Goal: Information Seeking & Learning: Learn about a topic

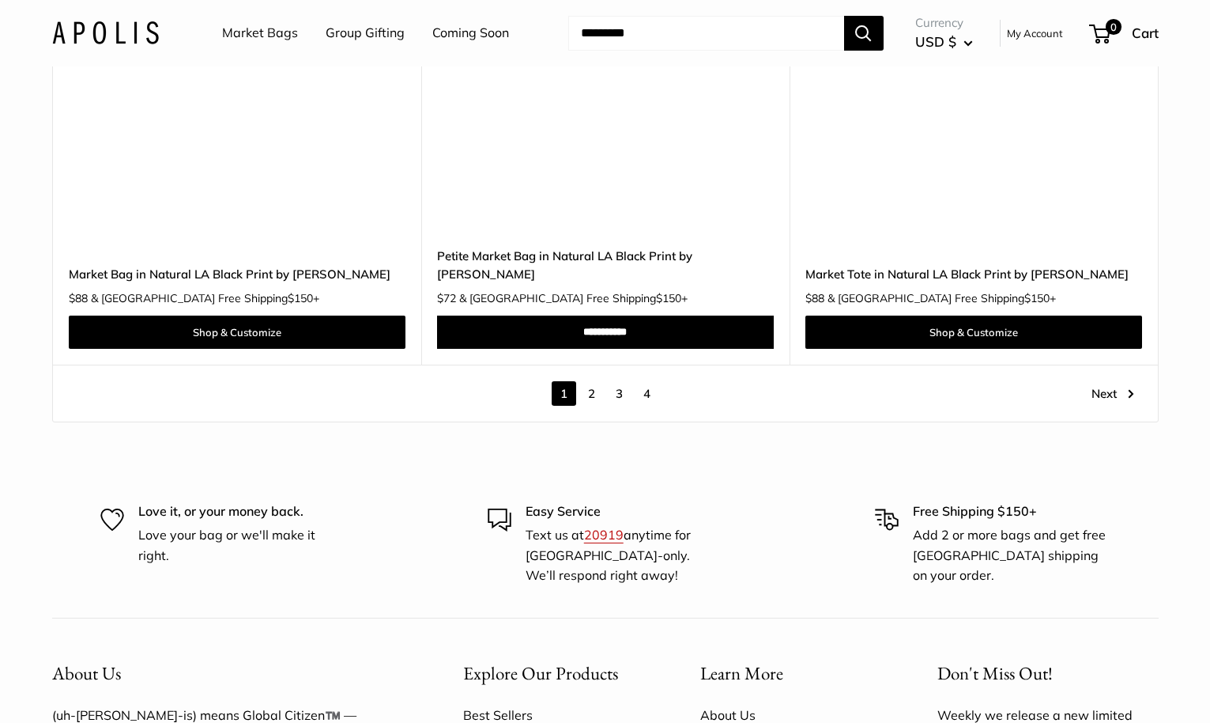
scroll to position [9021, 0]
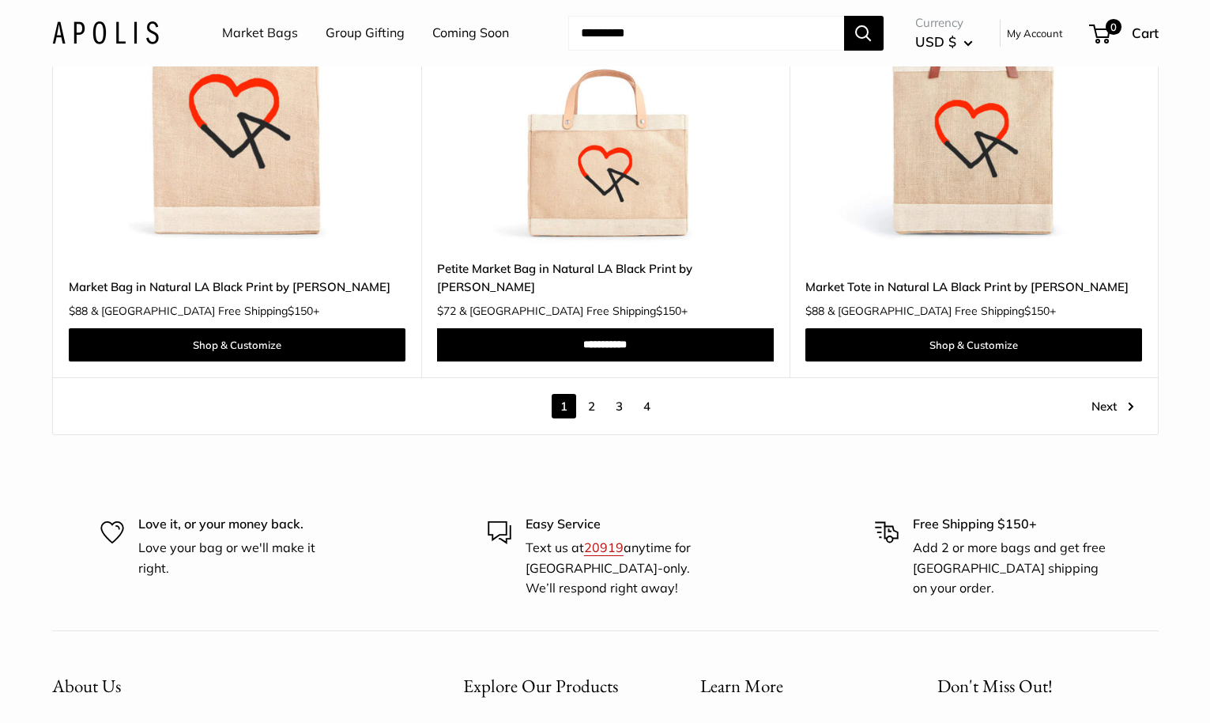
click at [583, 394] on link "2" at bounding box center [591, 406] width 25 height 25
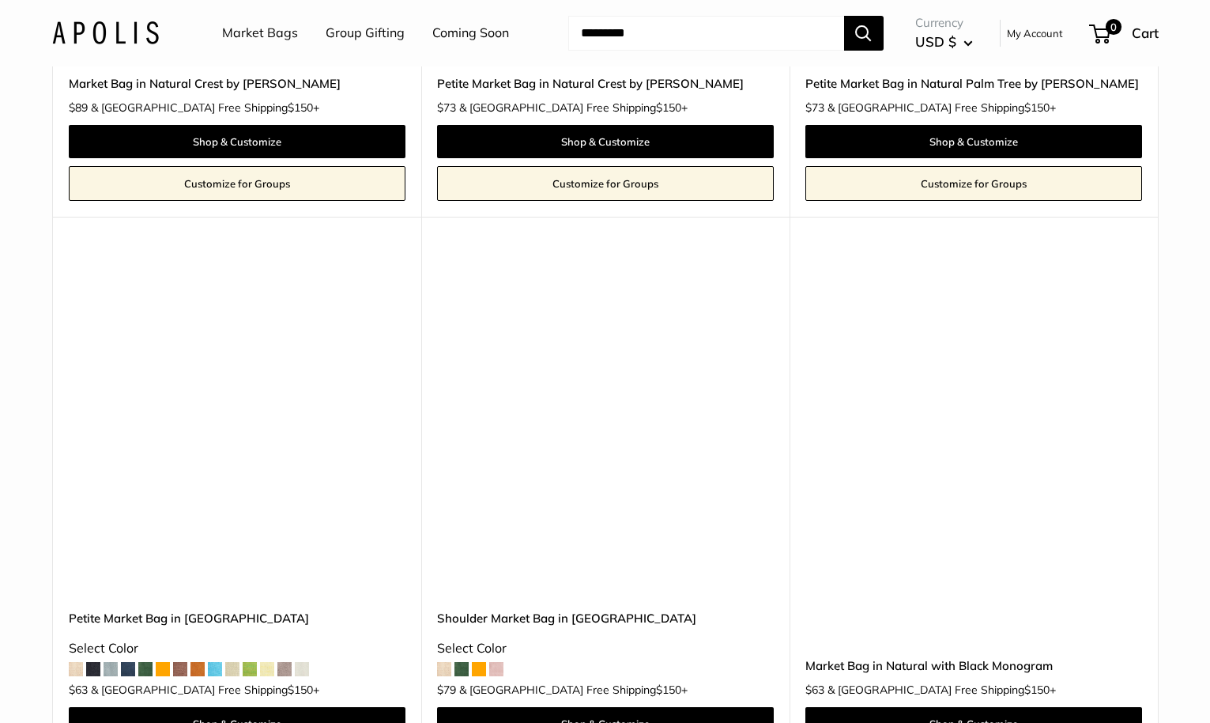
scroll to position [3421, 0]
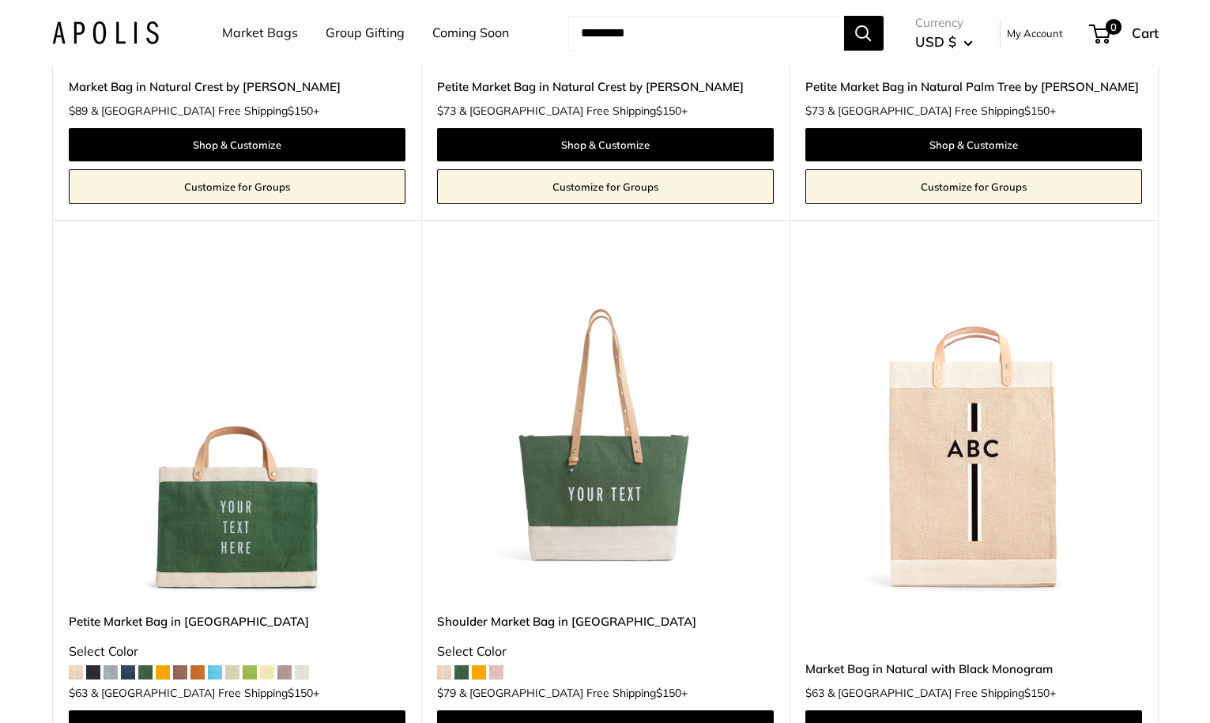
click at [123, 625] on link "Petite Market Bag in [GEOGRAPHIC_DATA]" at bounding box center [237, 621] width 337 height 18
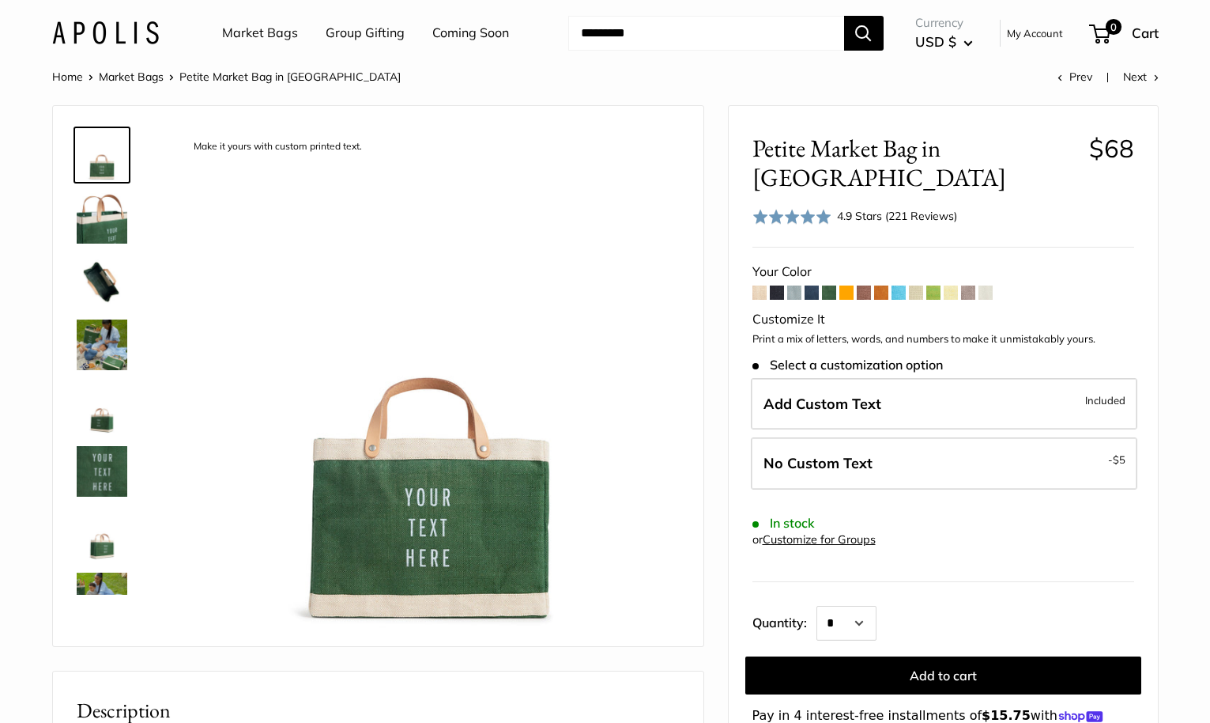
click at [974, 285] on span at bounding box center [968, 292] width 14 height 14
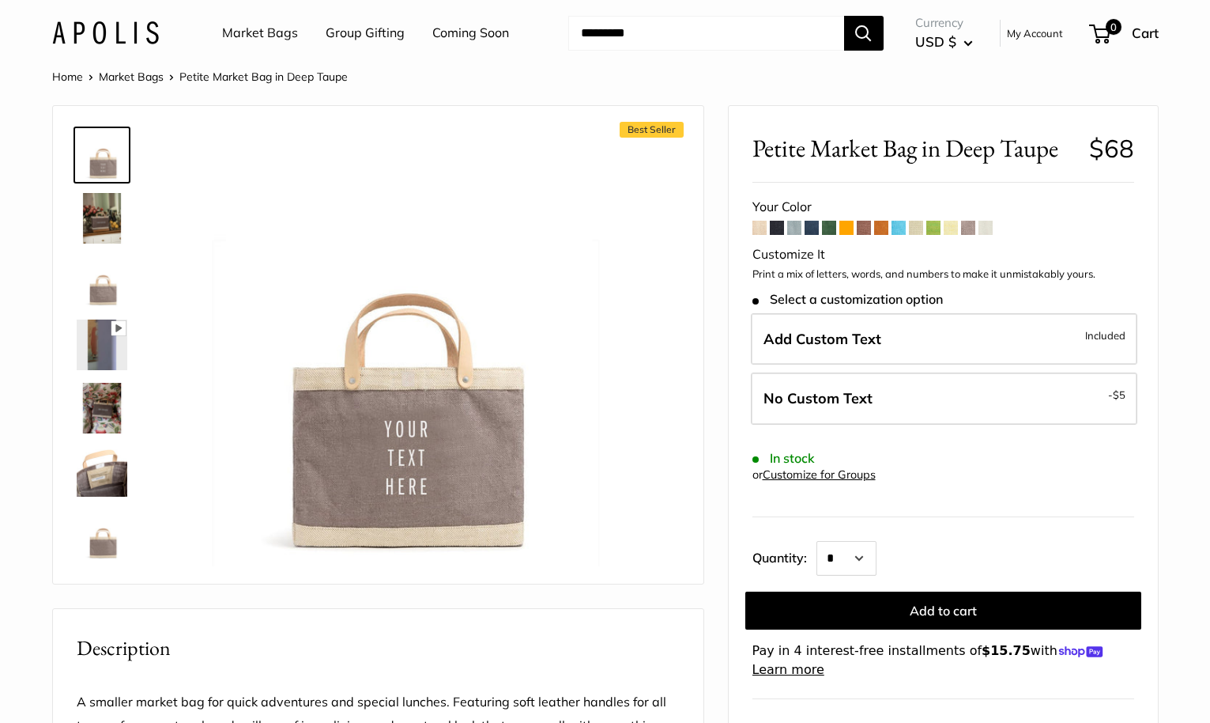
click at [763, 232] on span at bounding box center [760, 228] width 14 height 14
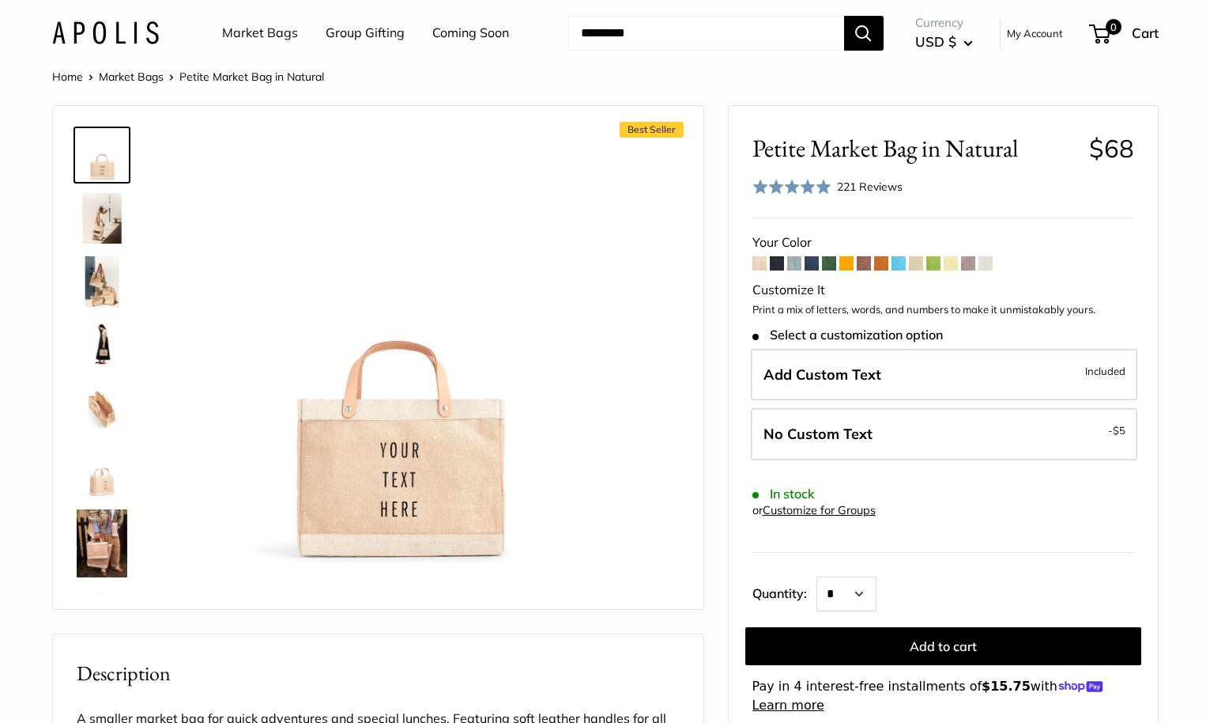
click at [777, 261] on span at bounding box center [777, 263] width 14 height 14
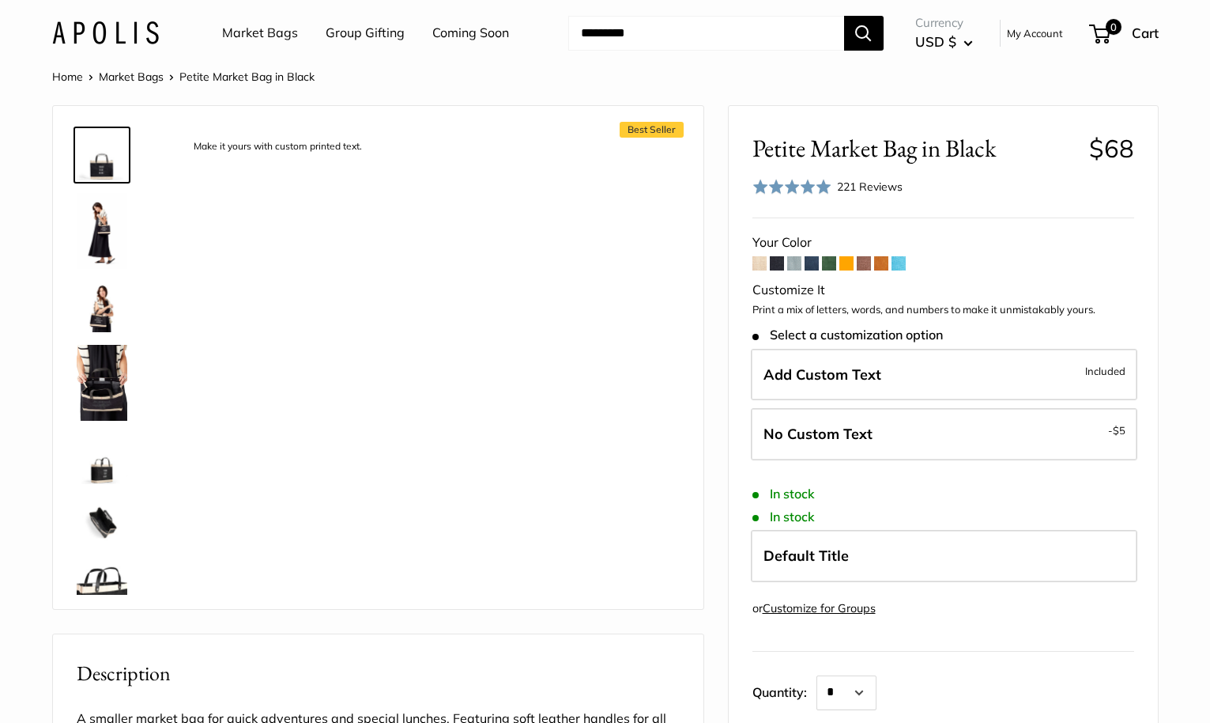
click at [776, 262] on span at bounding box center [777, 263] width 14 height 14
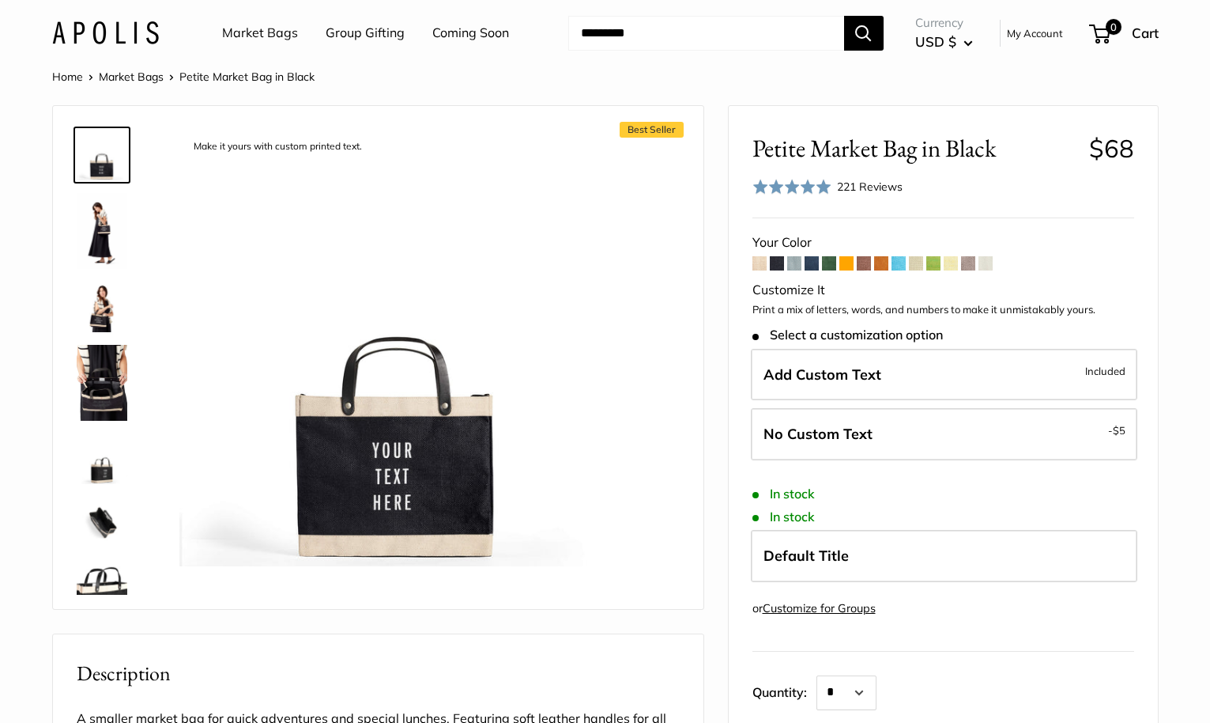
click at [825, 261] on span at bounding box center [829, 263] width 14 height 14
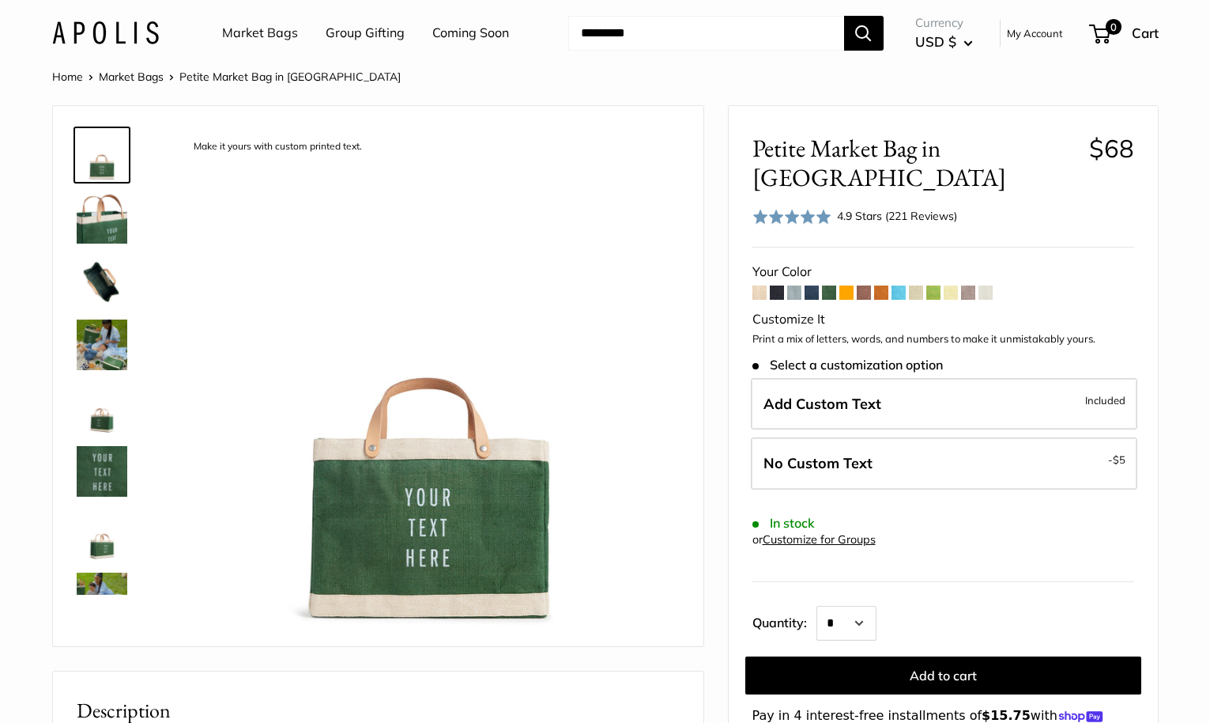
click at [892, 285] on span at bounding box center [899, 292] width 14 height 14
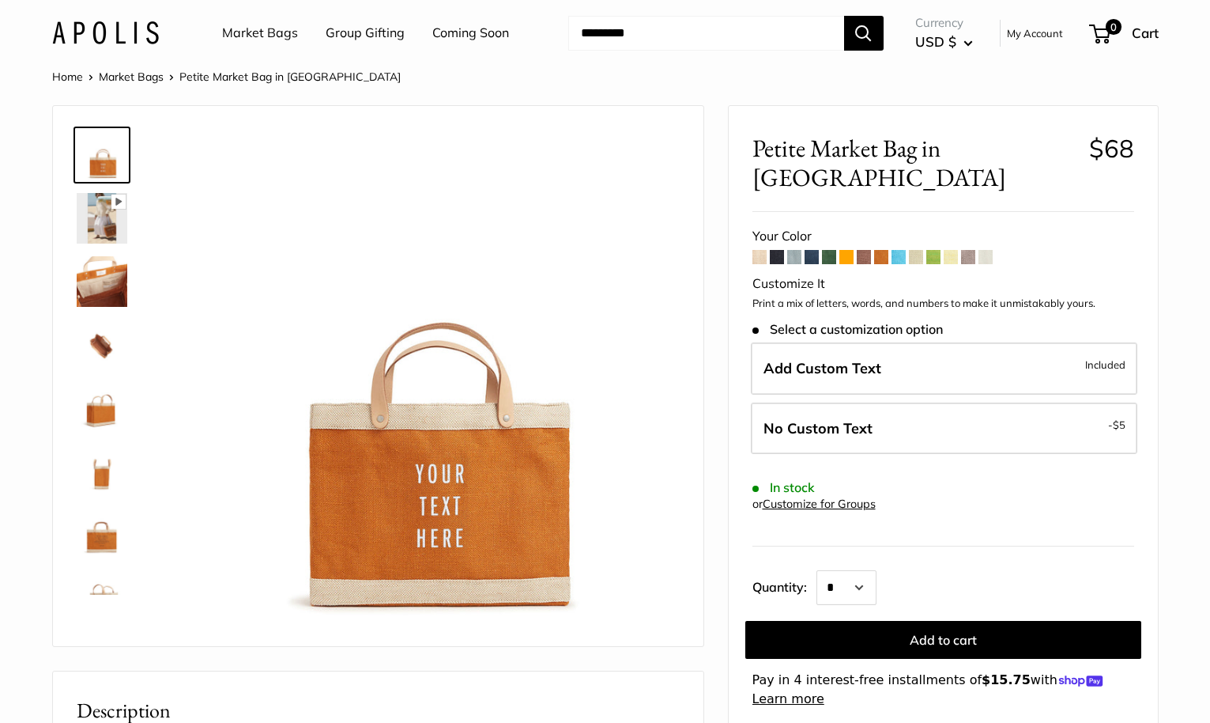
click at [951, 250] on span at bounding box center [951, 257] width 14 height 14
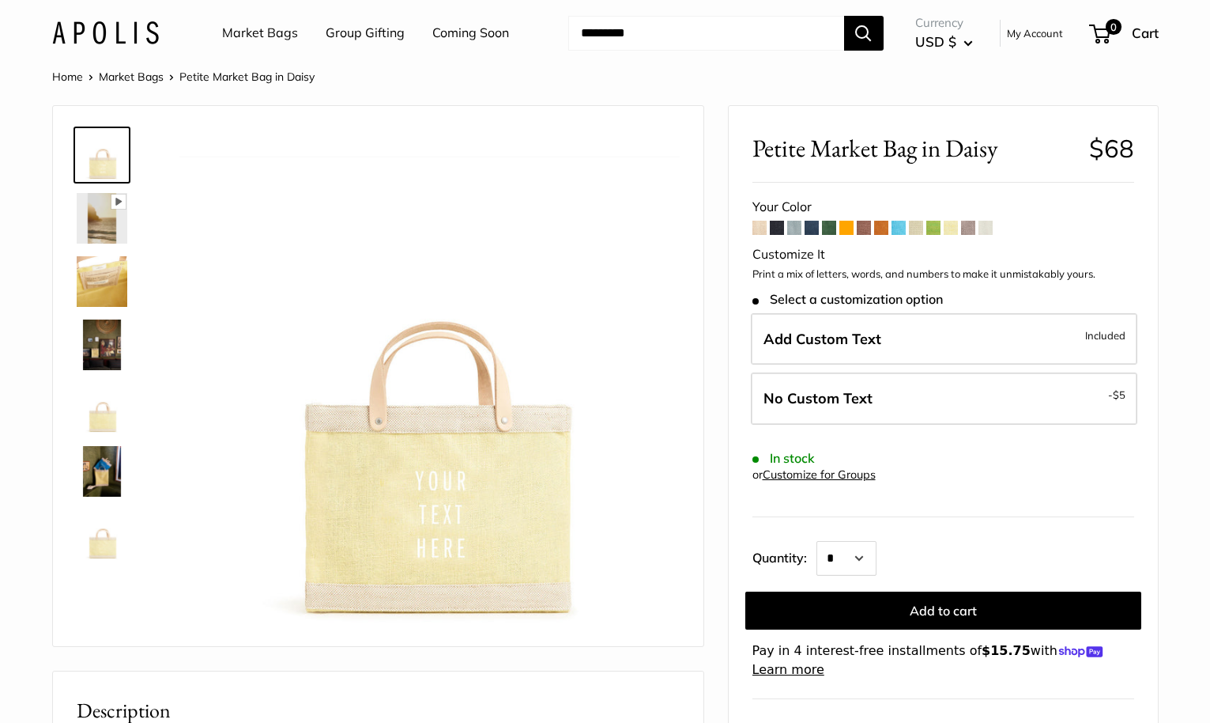
click at [864, 229] on span at bounding box center [864, 228] width 14 height 14
click at [247, 29] on link "Market Bags" at bounding box center [260, 33] width 76 height 24
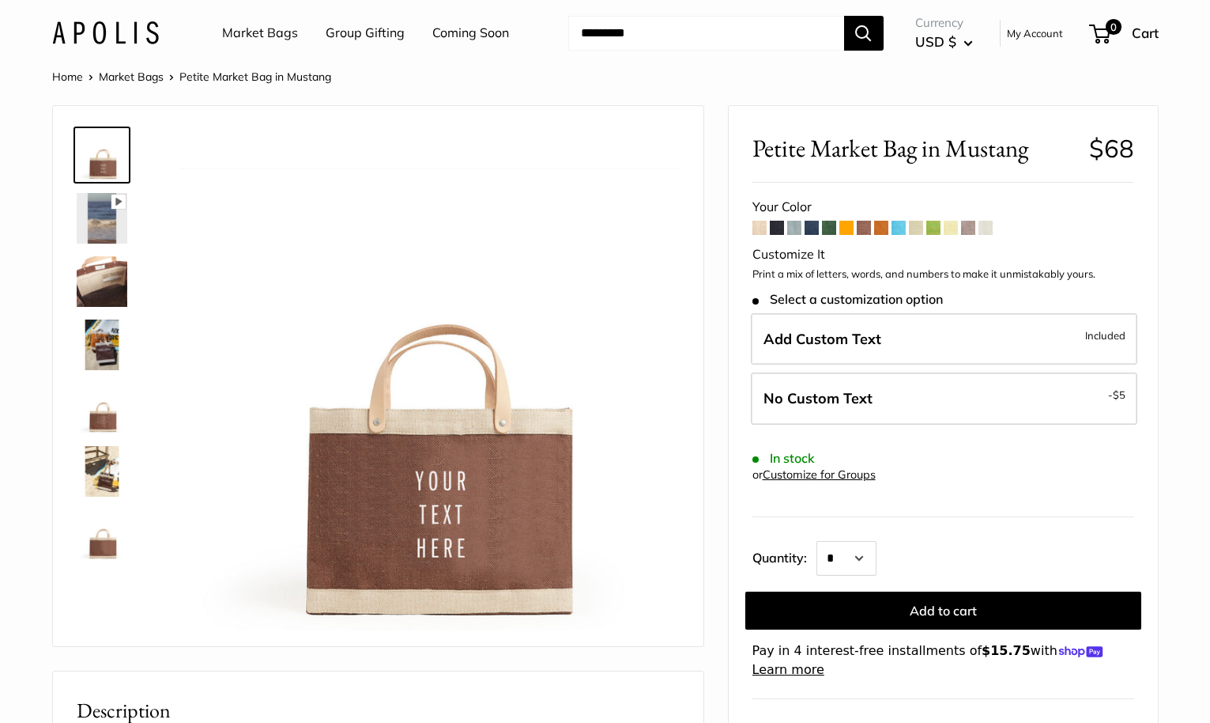
click at [972, 225] on span at bounding box center [968, 228] width 14 height 14
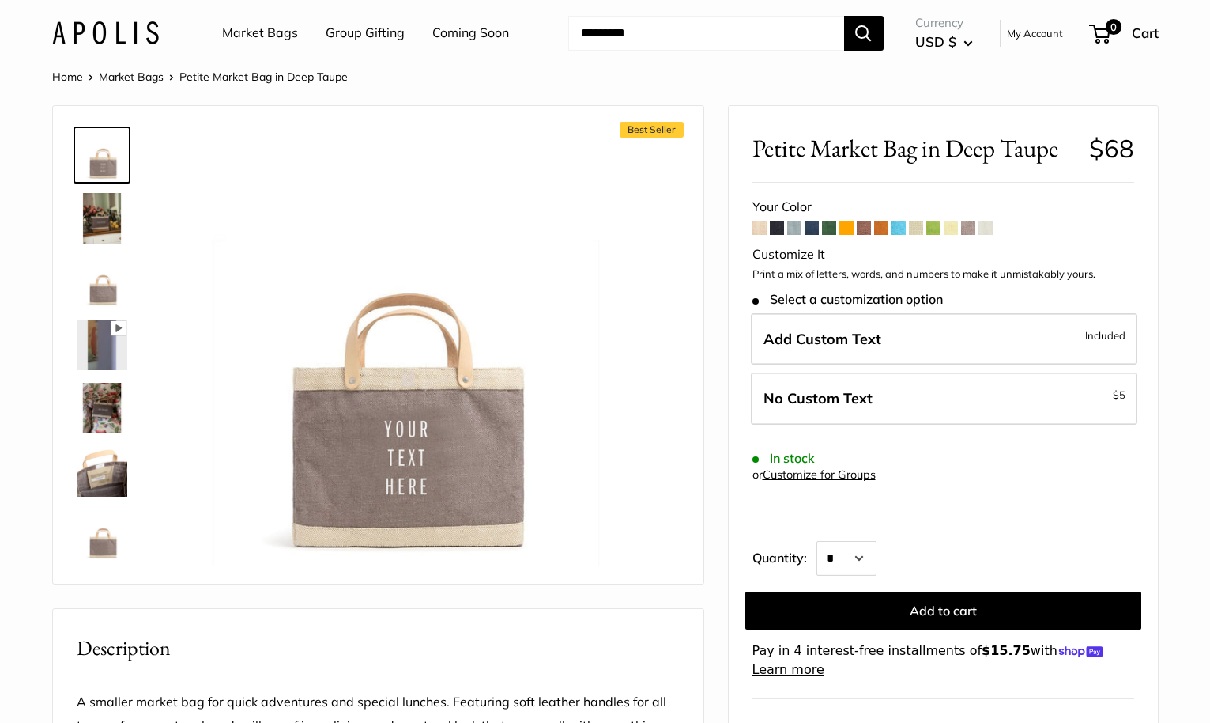
click at [848, 236] on form "Your Color" at bounding box center [944, 437] width 382 height 484
click at [859, 231] on span at bounding box center [864, 228] width 14 height 14
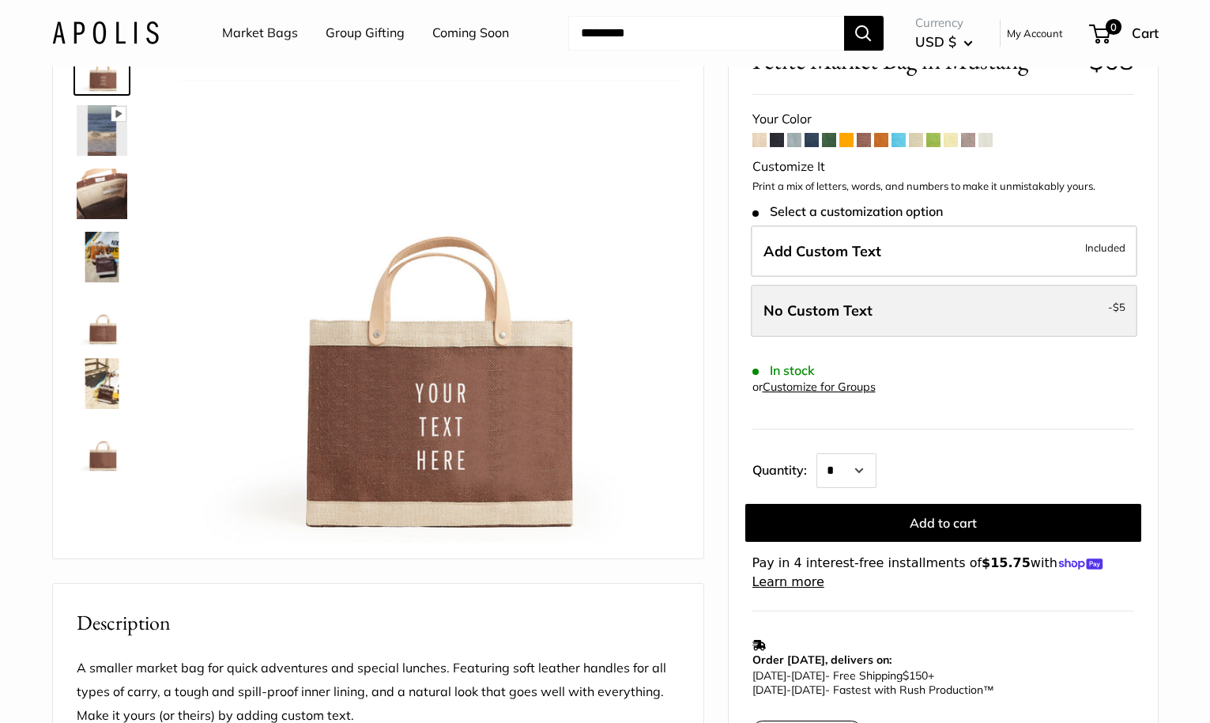
scroll to position [82, 0]
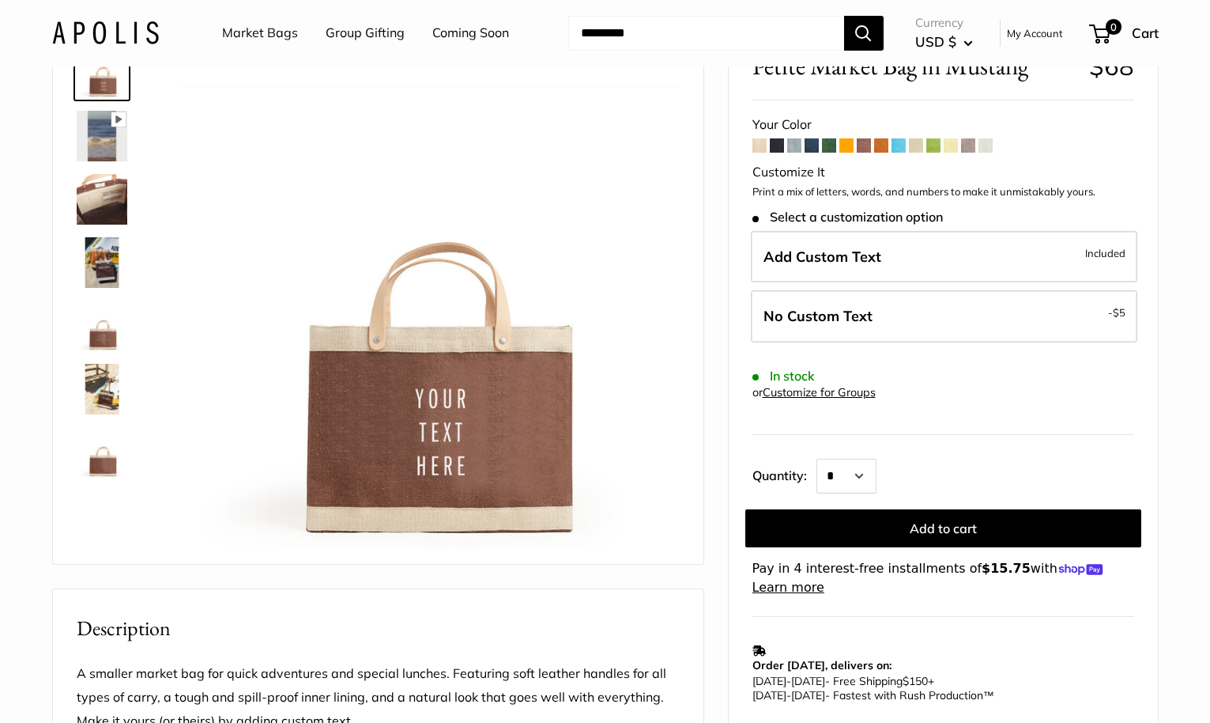
click at [882, 148] on span at bounding box center [881, 145] width 14 height 14
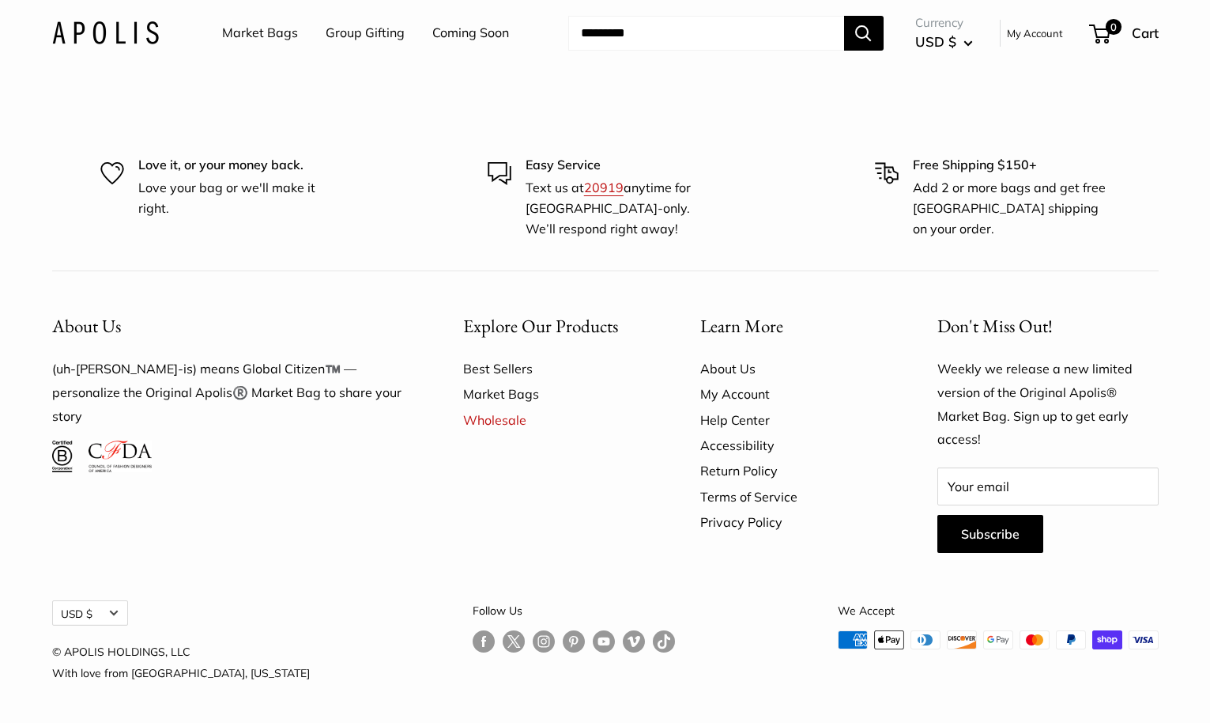
scroll to position [3997, 0]
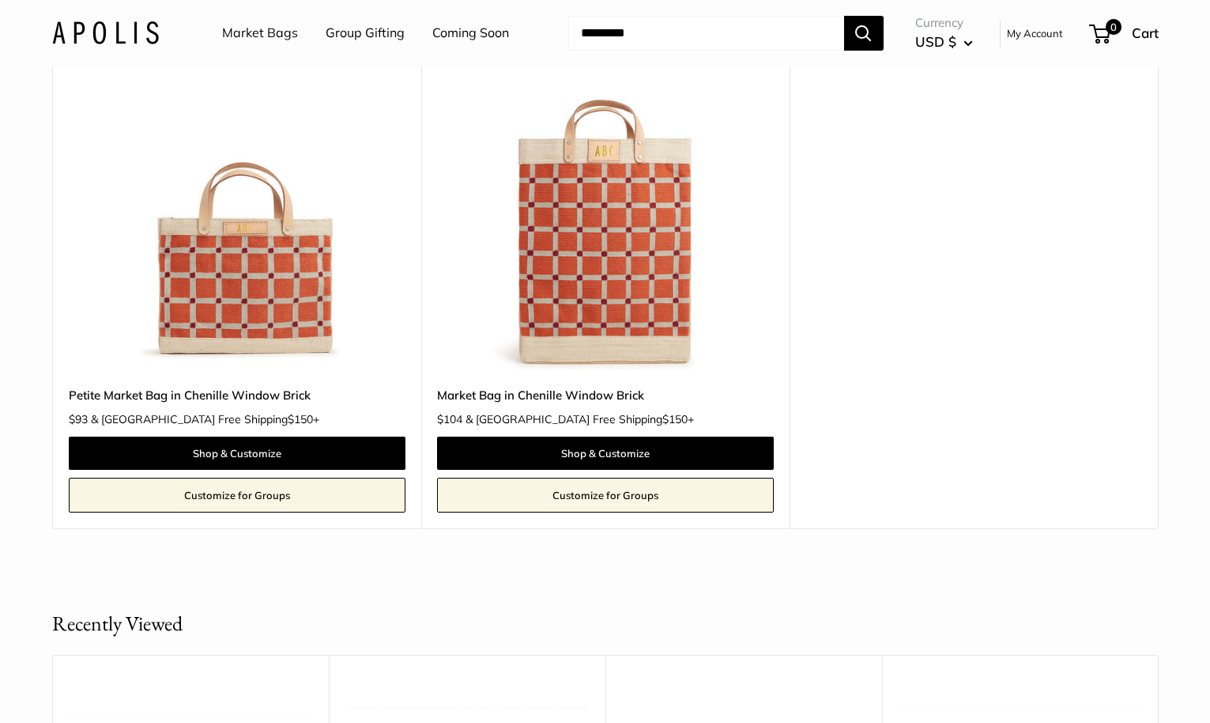
scroll to position [211, 0]
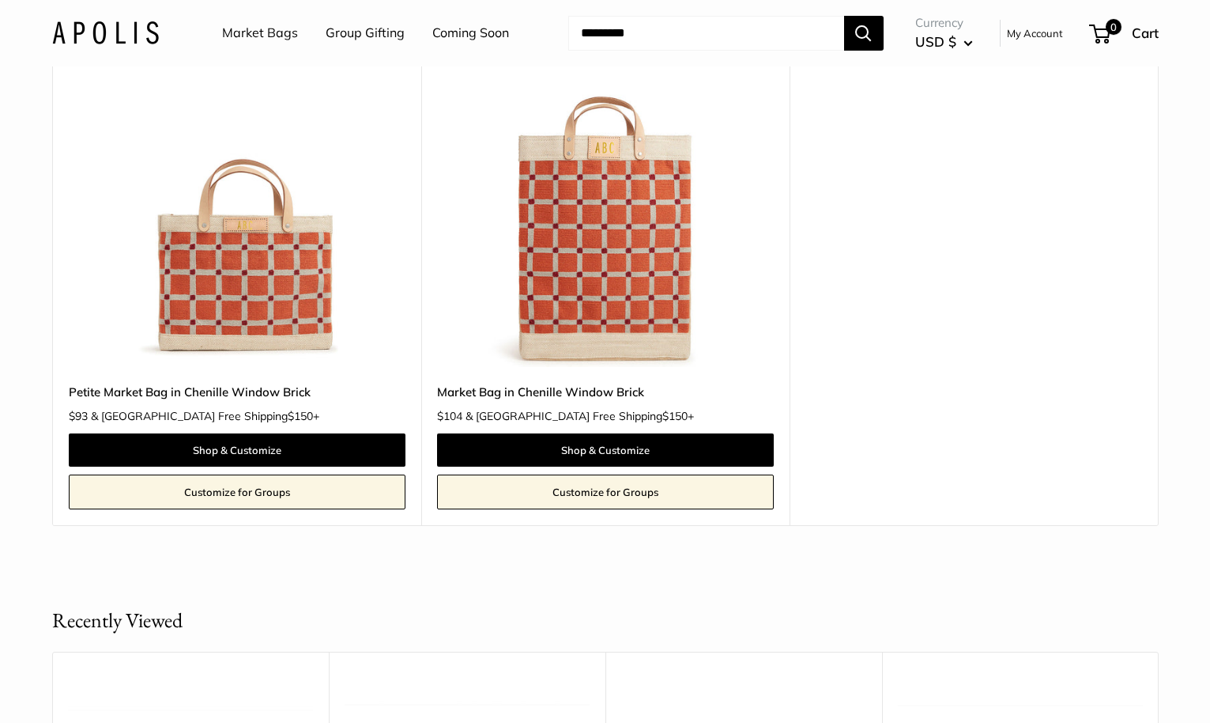
click at [0, 0] on img at bounding box center [0, 0] width 0 height 0
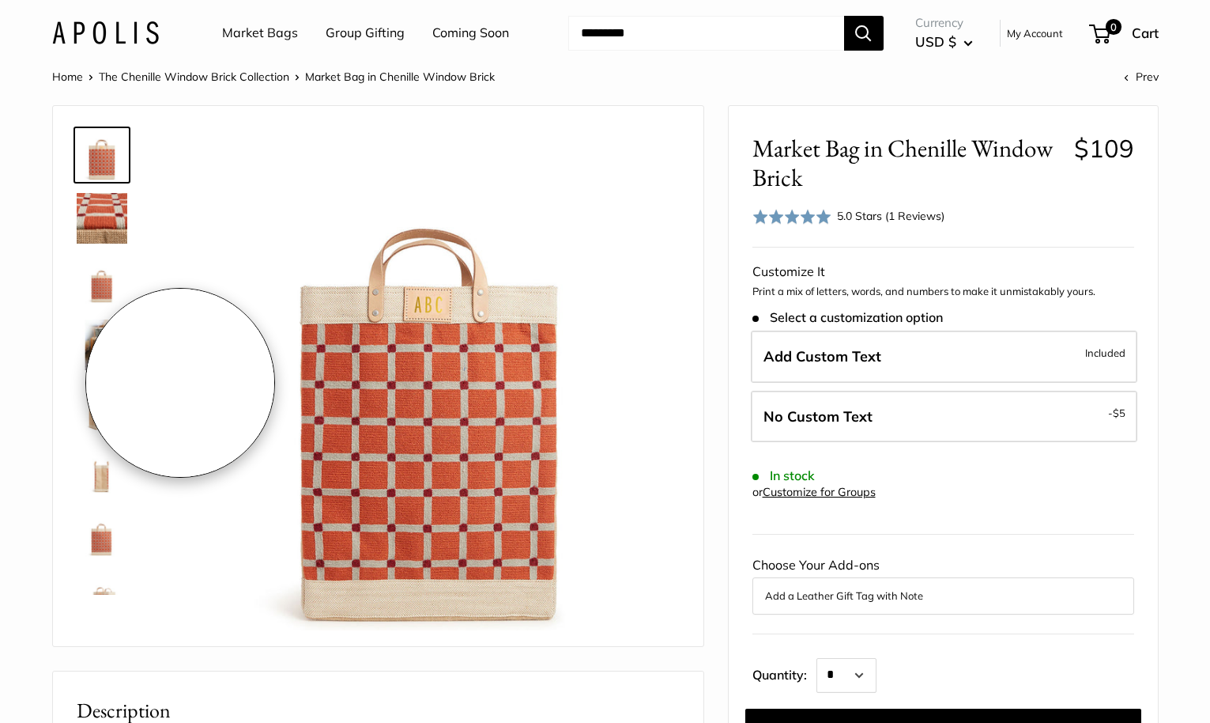
click at [92, 285] on img at bounding box center [102, 281] width 51 height 51
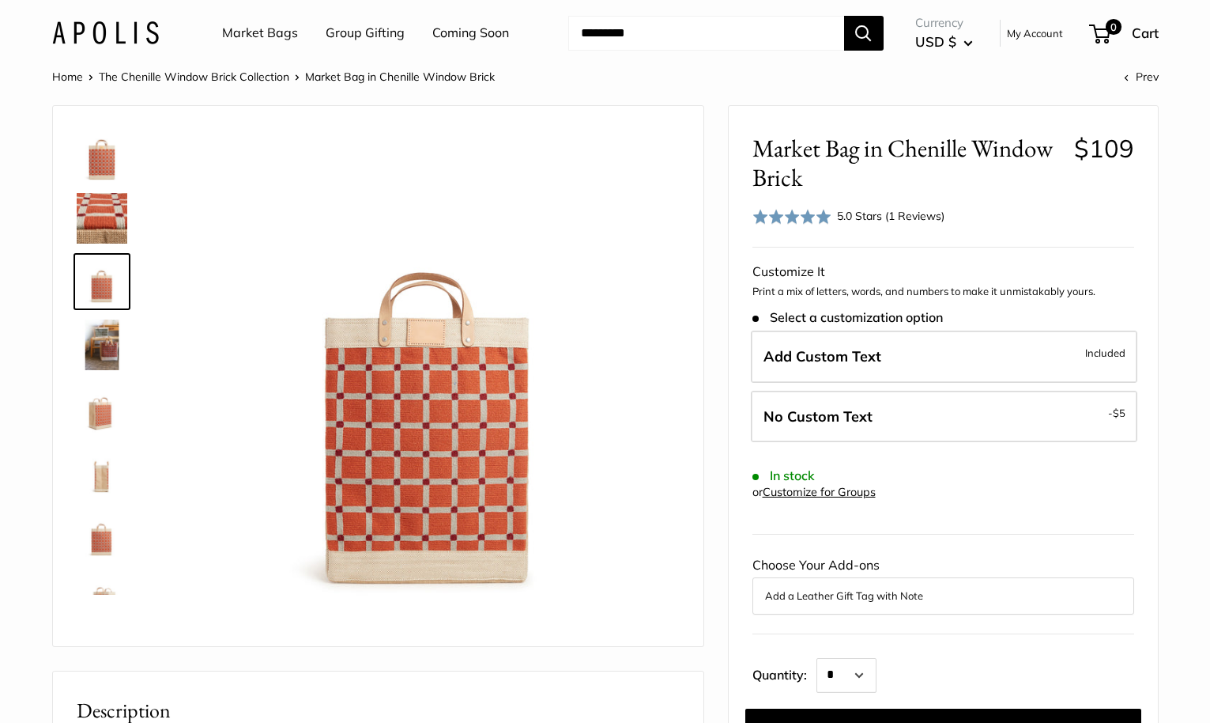
click at [98, 455] on img at bounding box center [102, 471] width 51 height 51
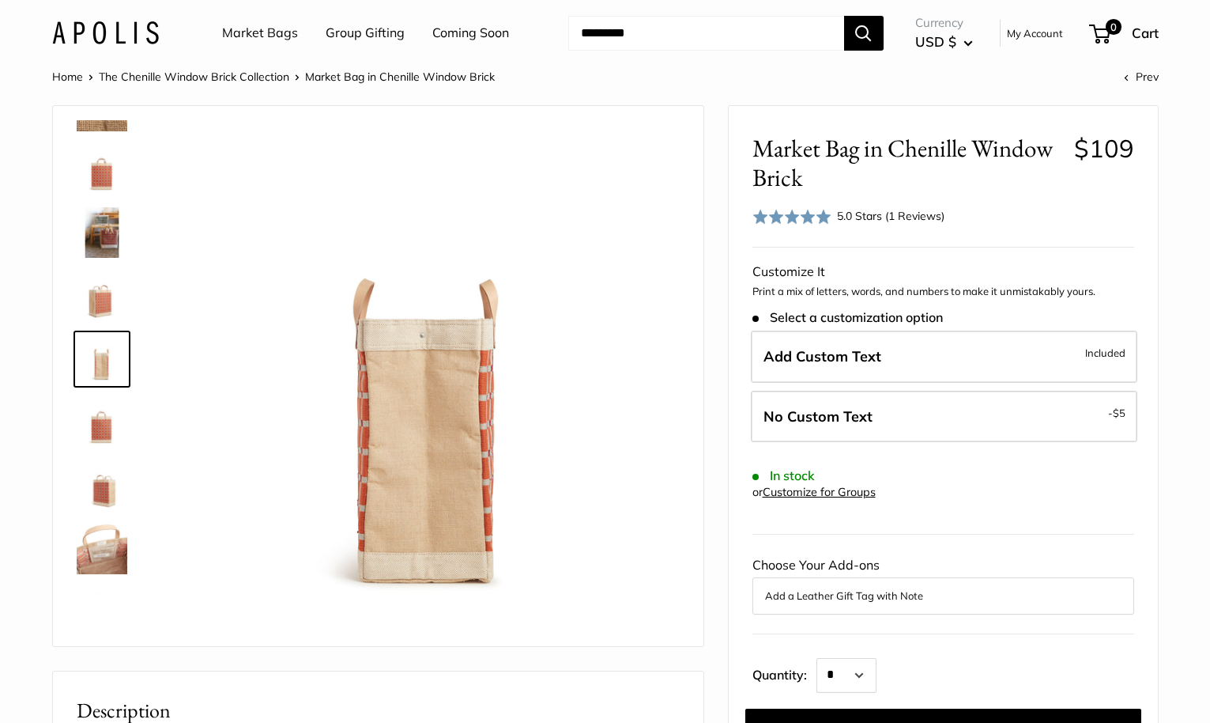
click at [93, 535] on img at bounding box center [102, 548] width 51 height 51
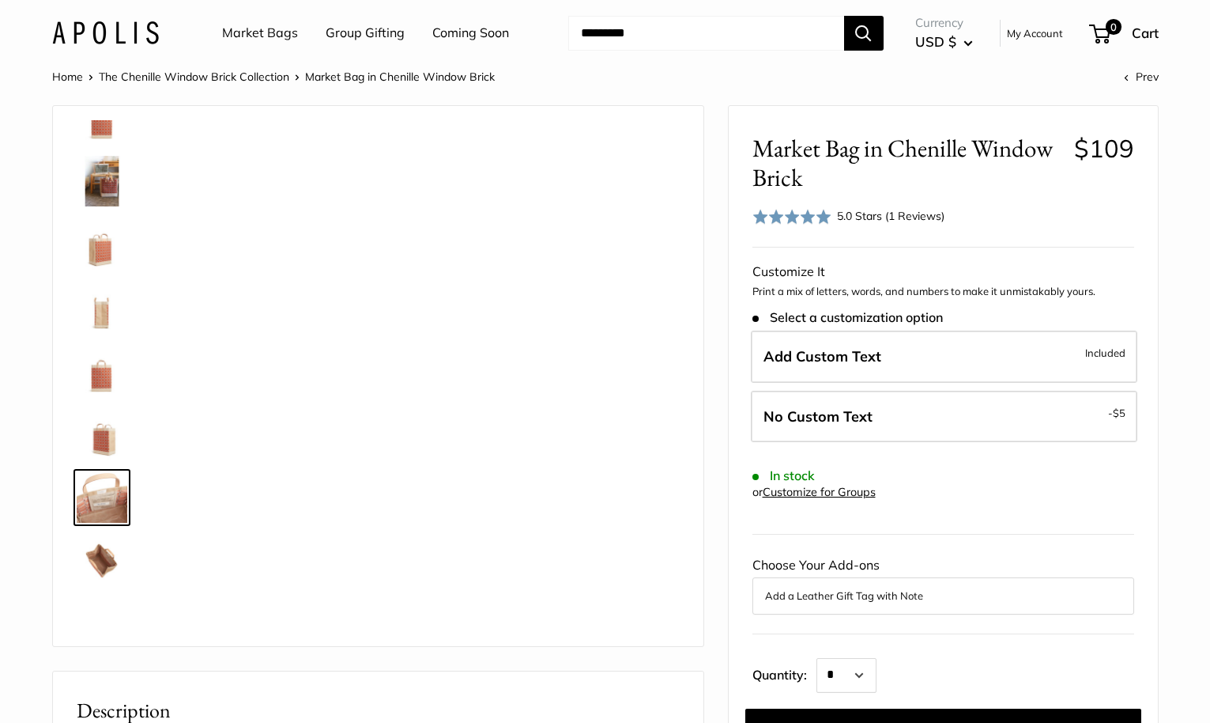
scroll to position [164, 0]
click at [100, 557] on img at bounding box center [102, 559] width 51 height 51
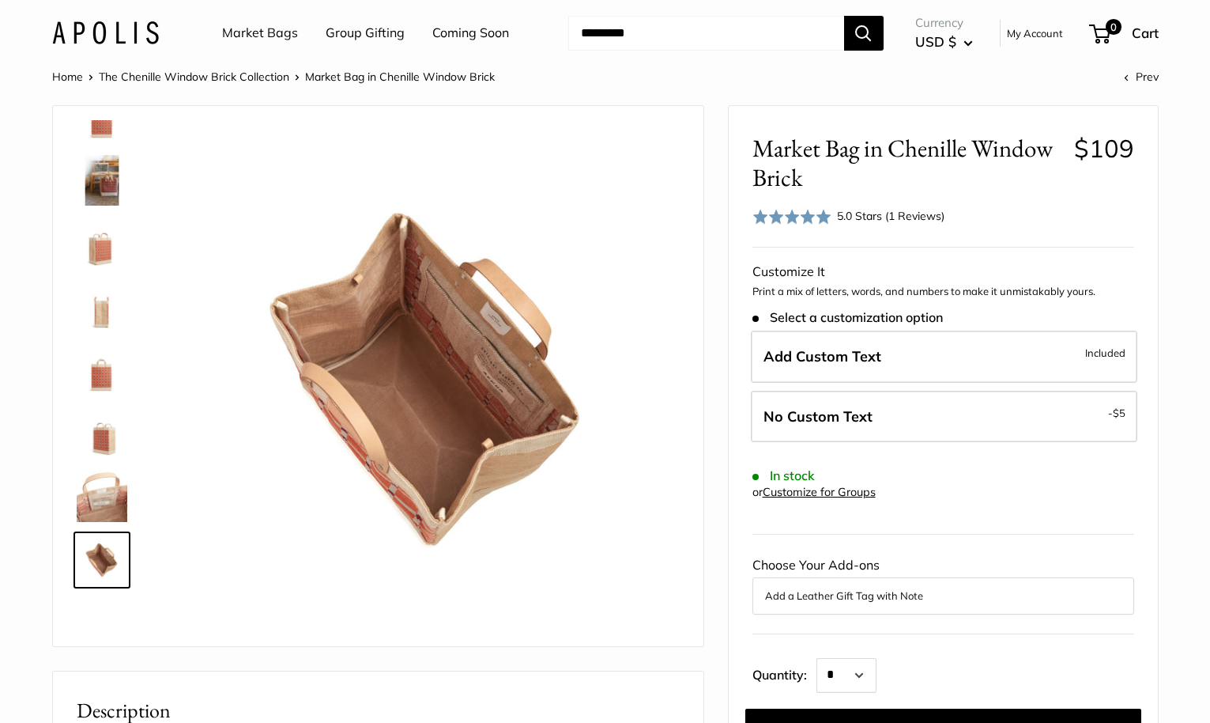
click at [96, 168] on img at bounding box center [102, 180] width 51 height 51
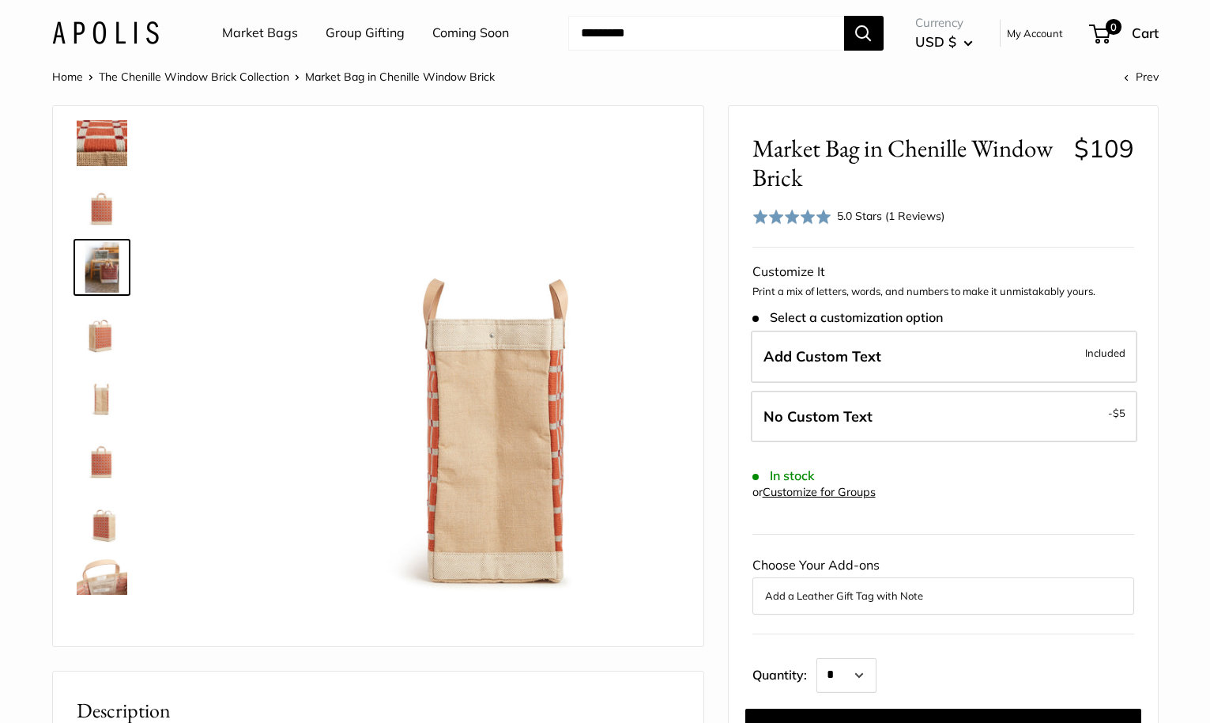
scroll to position [0, 0]
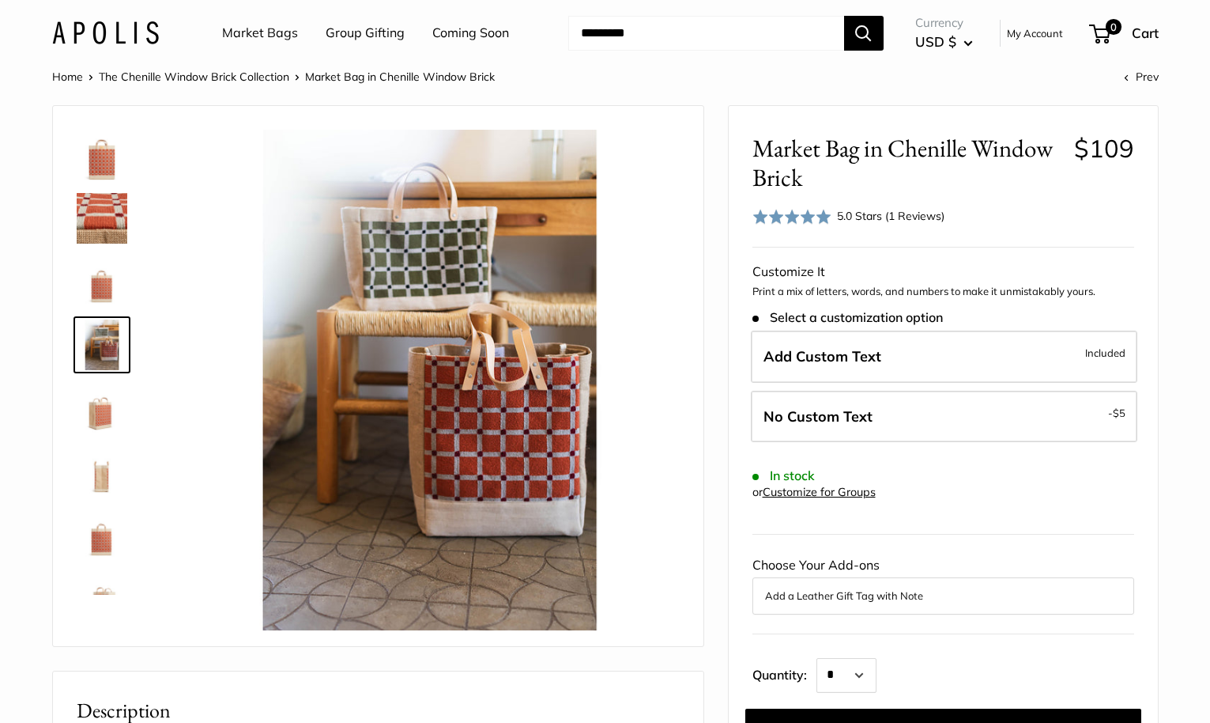
click at [101, 154] on img at bounding box center [102, 155] width 51 height 51
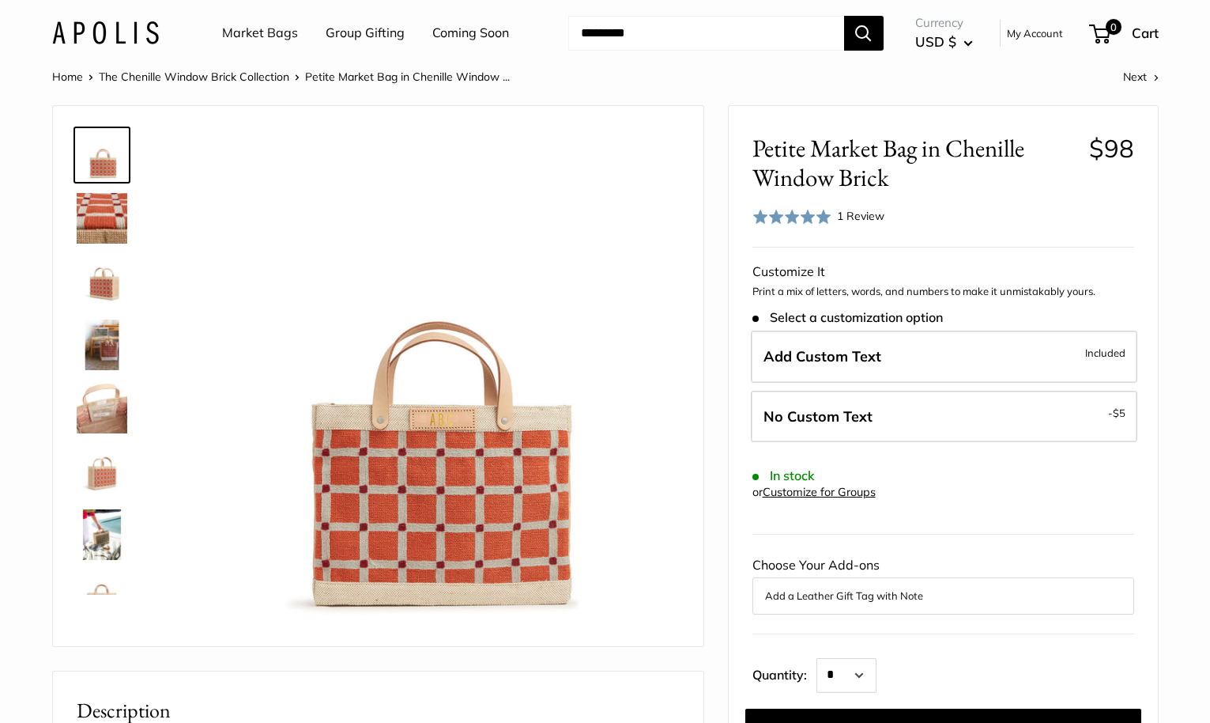
click at [115, 279] on img at bounding box center [102, 281] width 51 height 51
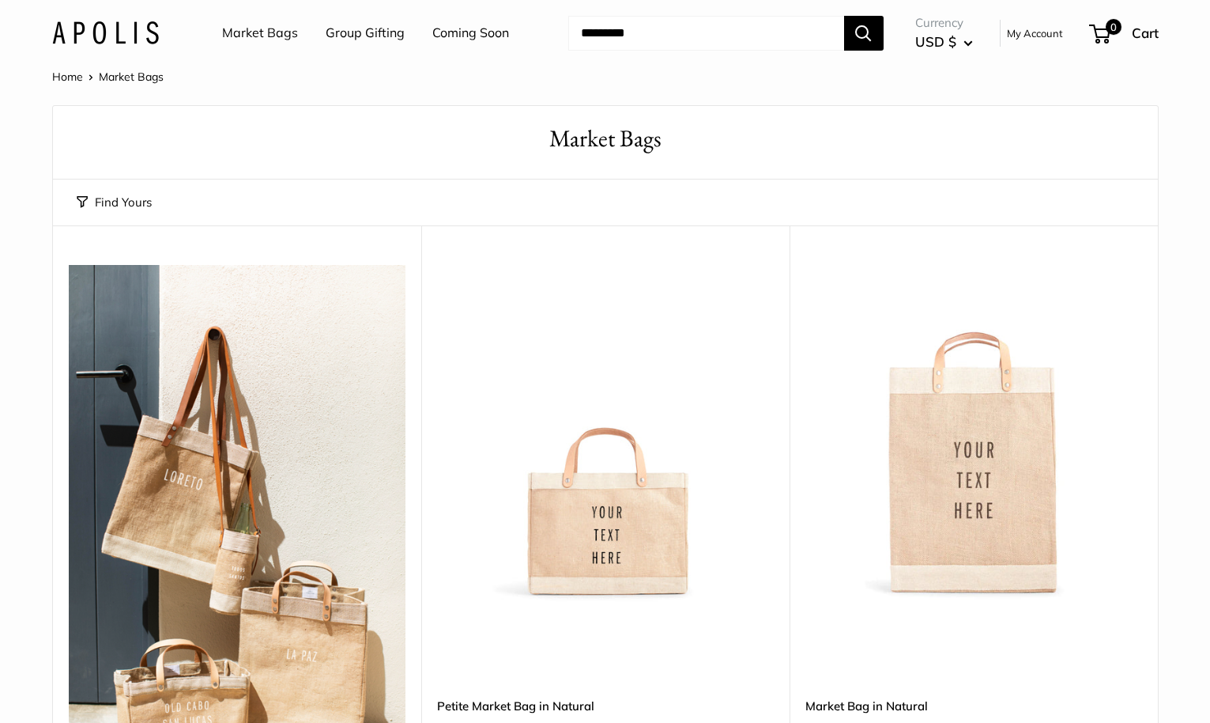
click at [0, 0] on img at bounding box center [0, 0] width 0 height 0
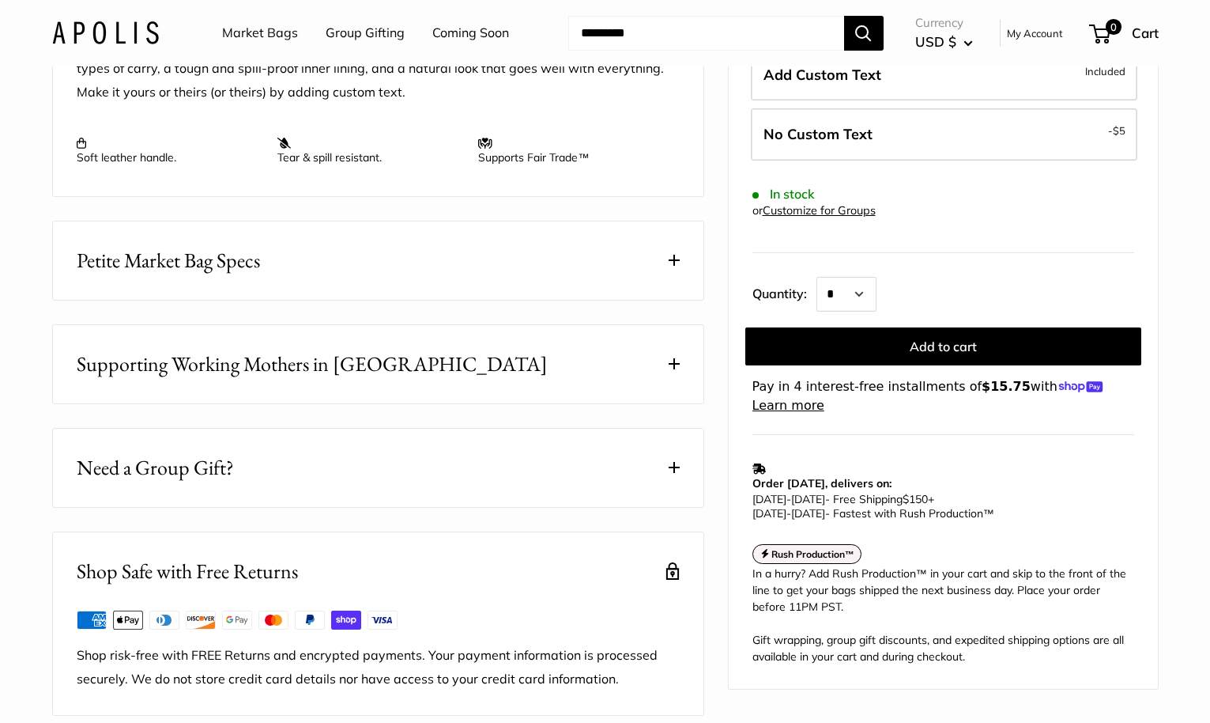
scroll to position [680, 0]
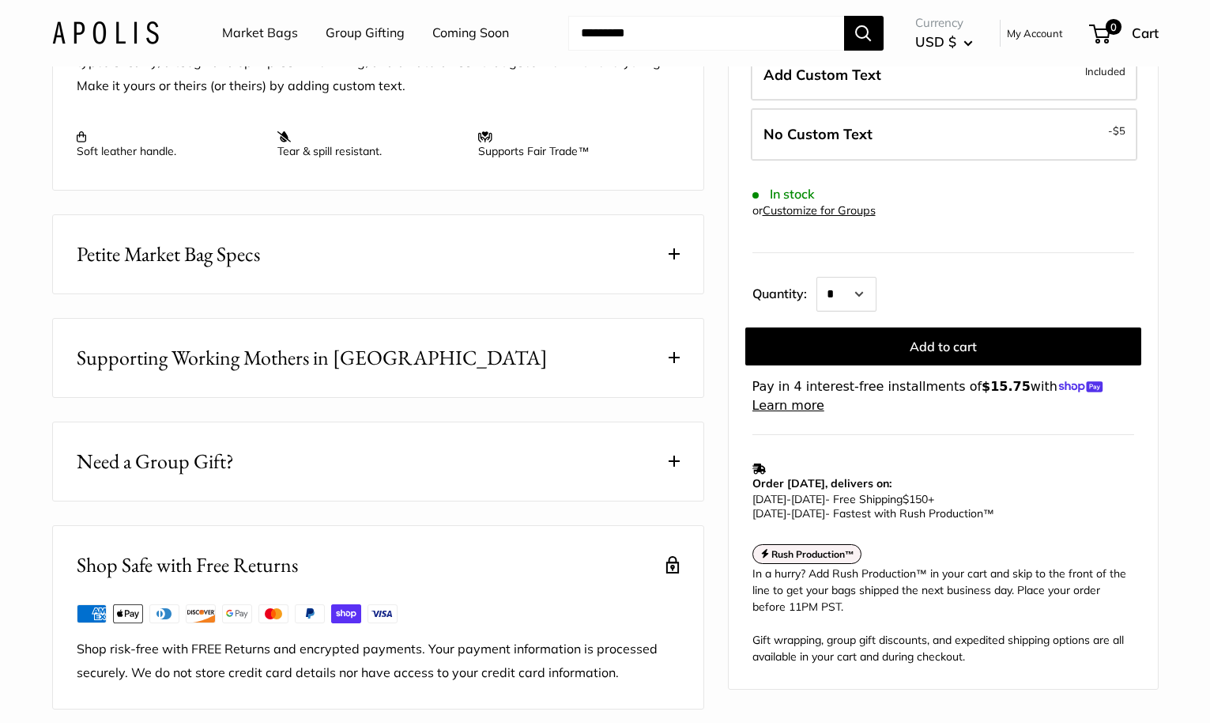
click at [328, 368] on span "Supporting Working Mothers in [GEOGRAPHIC_DATA]" at bounding box center [312, 357] width 471 height 31
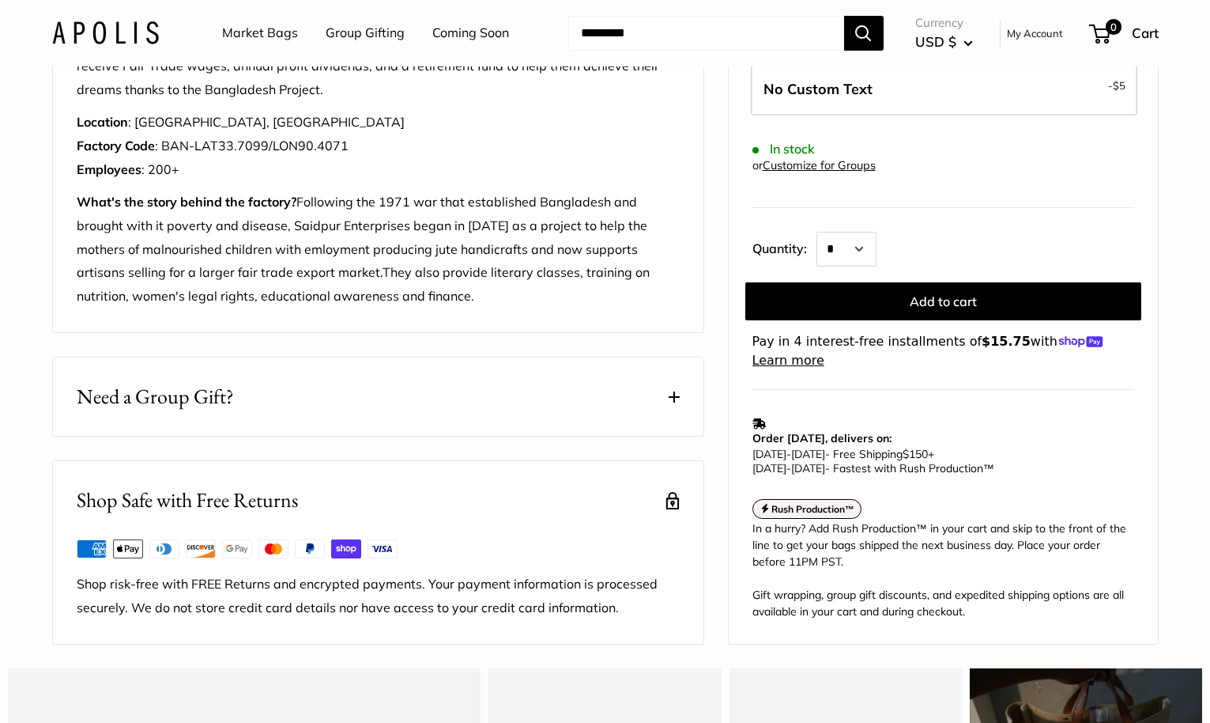
scroll to position [911, 0]
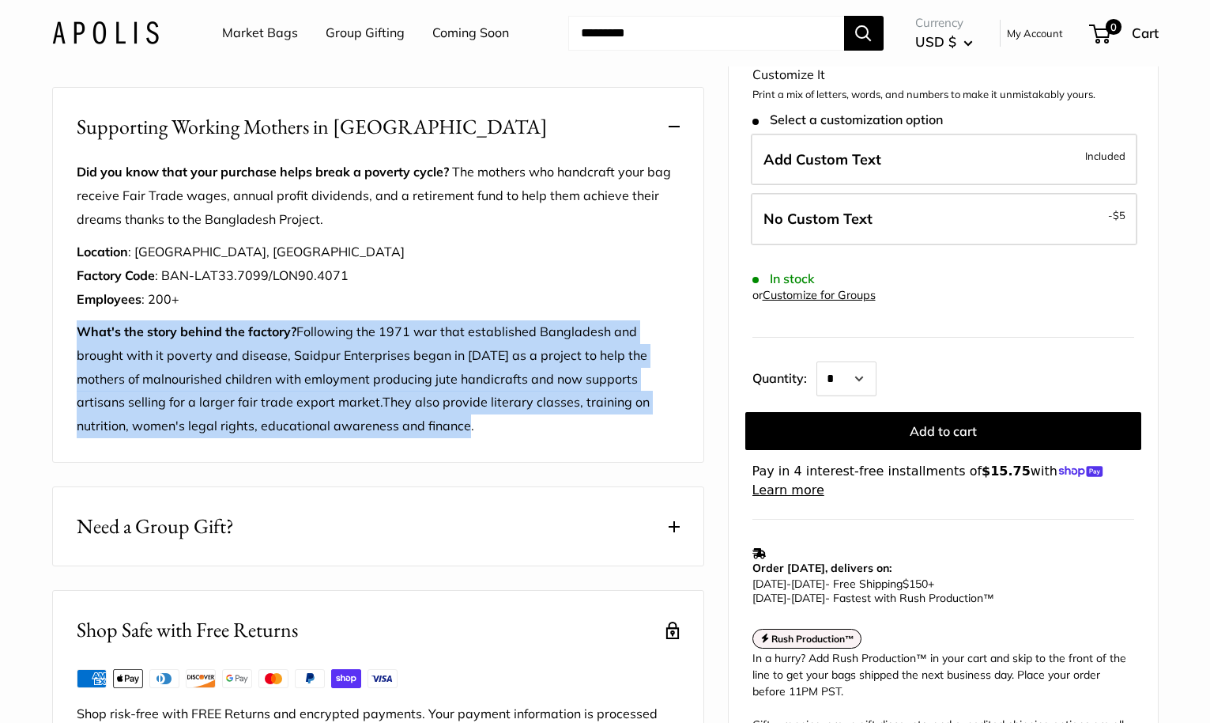
drag, startPoint x: 80, startPoint y: 355, endPoint x: 410, endPoint y: 468, distance: 349.3
click at [410, 462] on div "Did you know that your purchase helps break a poverty cycle? The mothers who ha…" at bounding box center [378, 310] width 651 height 301
copy p "What's the story behind the factory? Following the 1971 war that established Ba…"
